Goal: Task Accomplishment & Management: Use online tool/utility

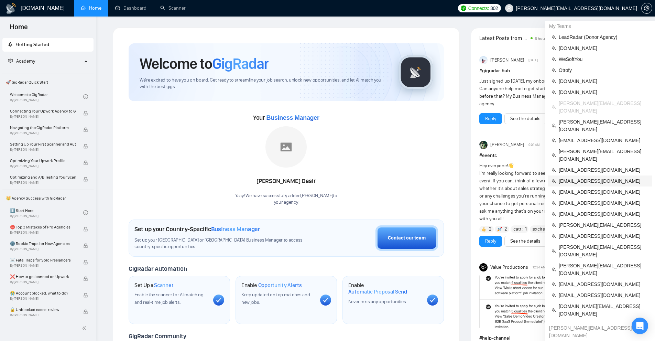
click at [595, 177] on span "[EMAIL_ADDRESS][DOMAIN_NAME]" at bounding box center [602, 181] width 89 height 8
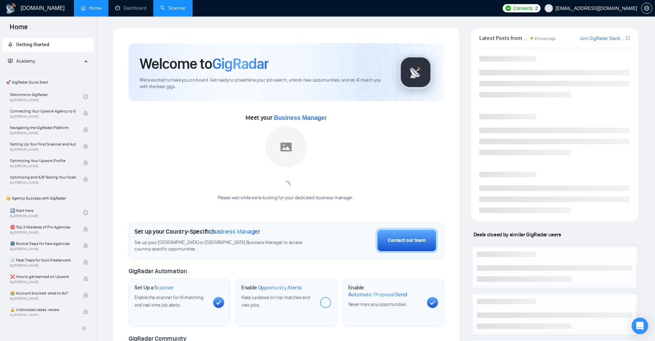
click at [170, 9] on link "Scanner" at bounding box center [172, 8] width 25 height 6
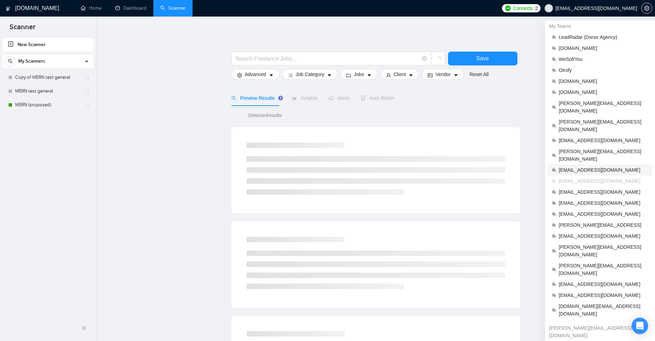
click at [597, 166] on span "[EMAIL_ADDRESS][DOMAIN_NAME]" at bounding box center [602, 170] width 89 height 8
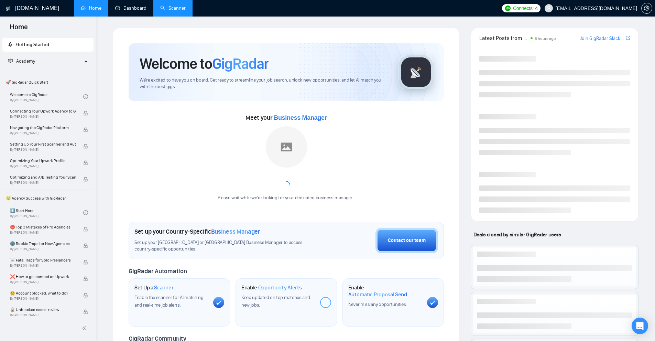
click at [175, 10] on link "Scanner" at bounding box center [172, 8] width 25 height 6
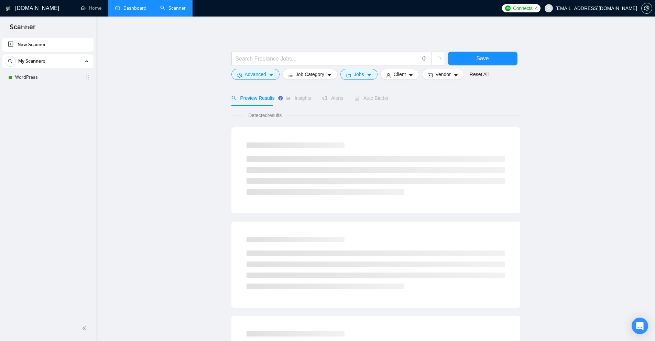
click at [135, 8] on link "Dashboard" at bounding box center [130, 8] width 31 height 6
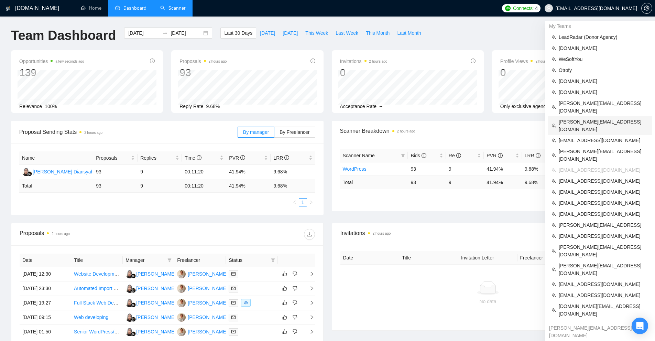
click at [571, 118] on span "[PERSON_NAME][EMAIL_ADDRESS][DOMAIN_NAME]" at bounding box center [602, 125] width 89 height 15
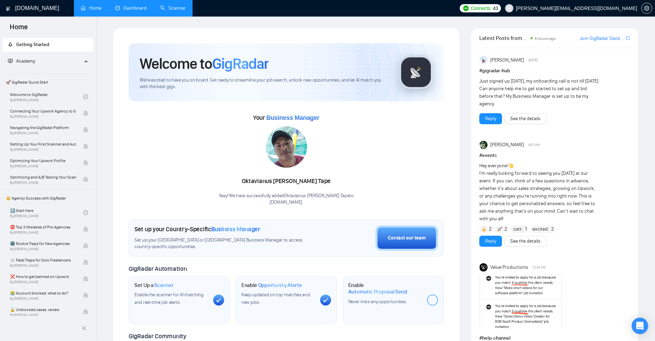
click at [176, 7] on link "Scanner" at bounding box center [172, 8] width 25 height 6
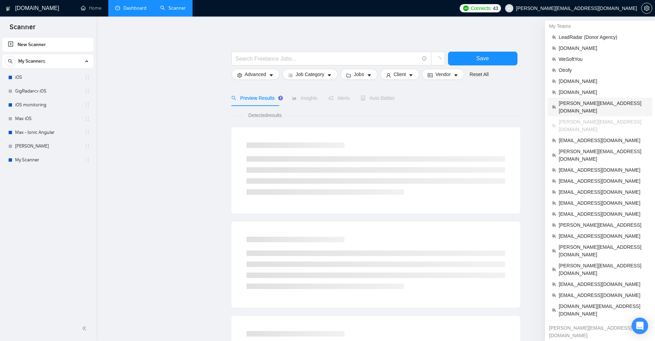
click at [594, 101] on span "[PERSON_NAME][EMAIL_ADDRESS][DOMAIN_NAME]" at bounding box center [602, 106] width 89 height 15
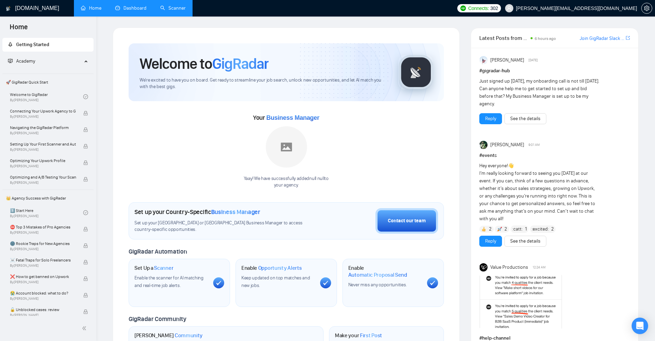
click at [193, 16] on ul "Home Dashboard Scanner" at bounding box center [262, 8] width 382 height 16
click at [179, 10] on link "Scanner" at bounding box center [172, 8] width 25 height 6
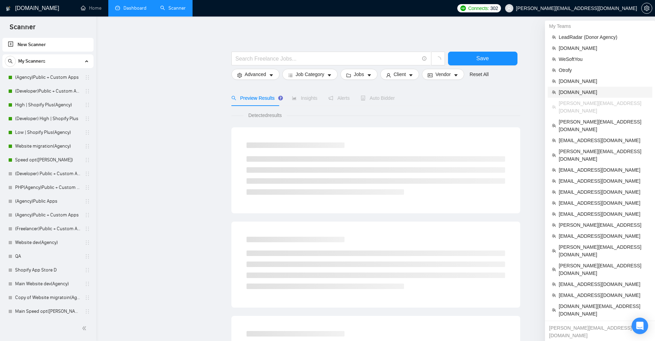
click at [584, 90] on span "[DOMAIN_NAME]" at bounding box center [602, 92] width 89 height 8
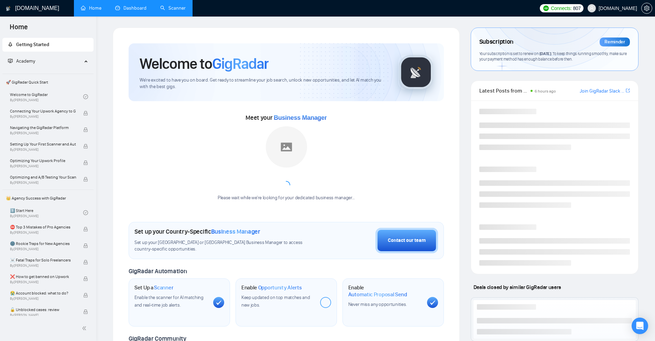
click at [167, 5] on link "Scanner" at bounding box center [172, 8] width 25 height 6
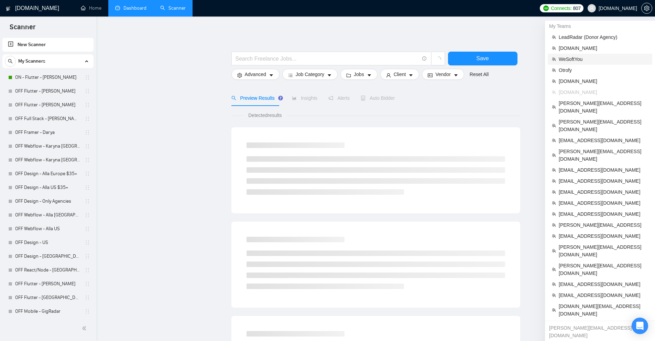
click at [586, 58] on span "WeSoftYou" at bounding box center [602, 59] width 89 height 8
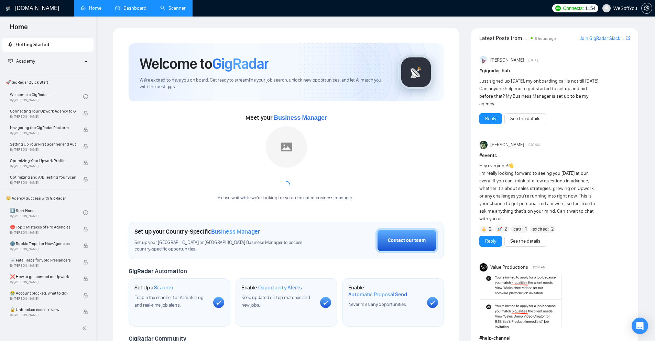
click at [160, 8] on link "Scanner" at bounding box center [172, 8] width 25 height 6
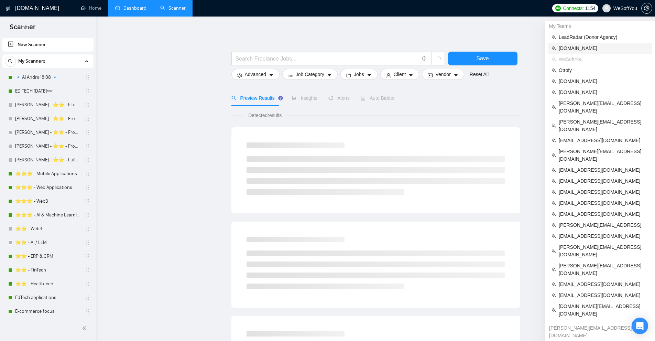
click at [578, 50] on span "[DOMAIN_NAME]" at bounding box center [602, 48] width 89 height 8
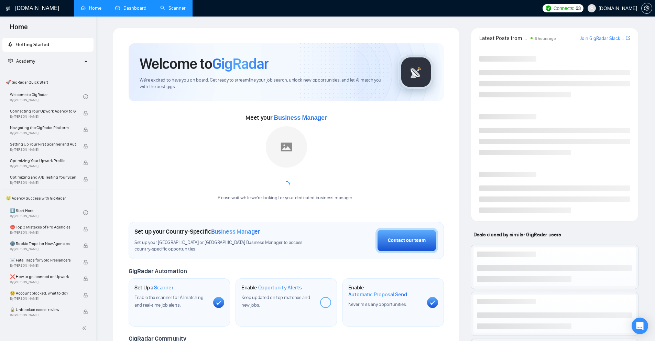
click at [161, 11] on link "Scanner" at bounding box center [172, 8] width 25 height 6
